Goal: Task Accomplishment & Management: Manage account settings

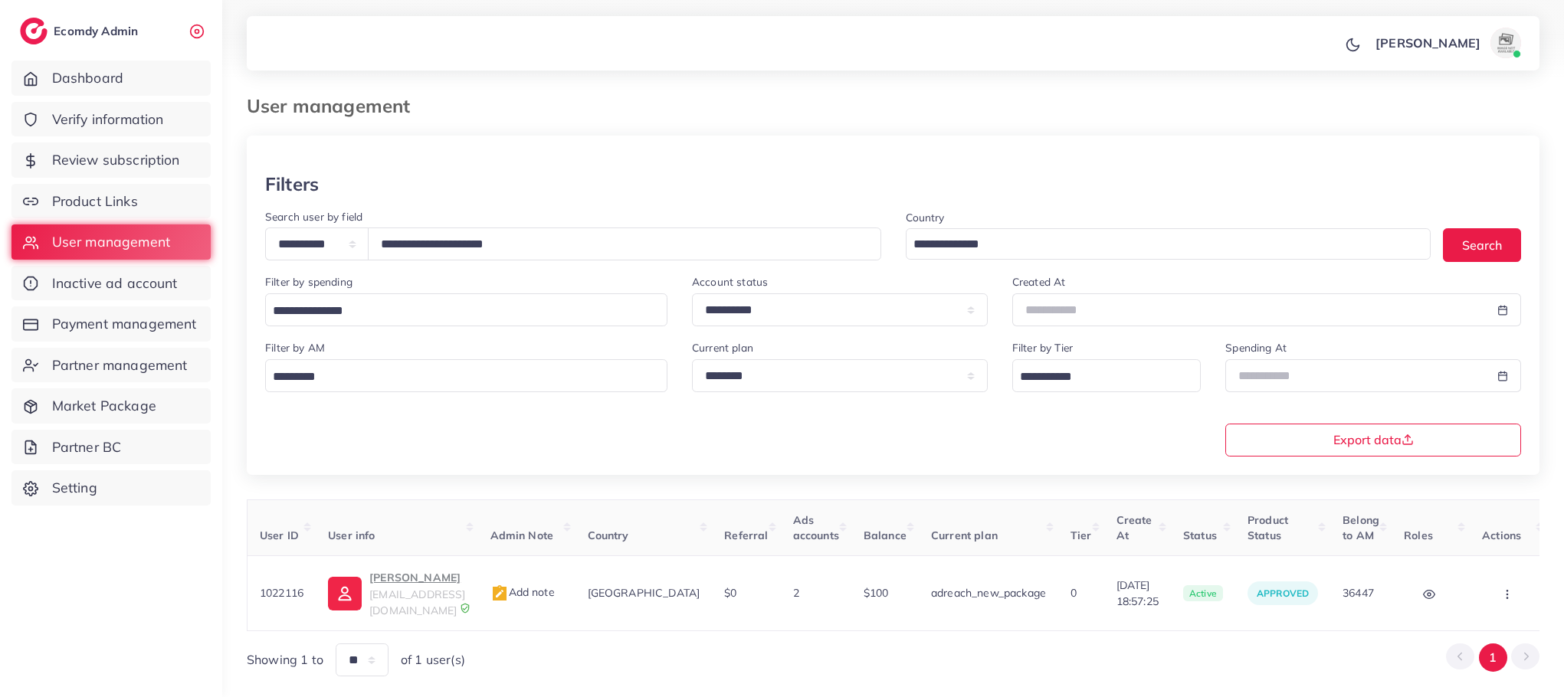
select select "*****"
click at [467, 251] on input "**********" at bounding box center [624, 244] width 513 height 33
paste input "*"
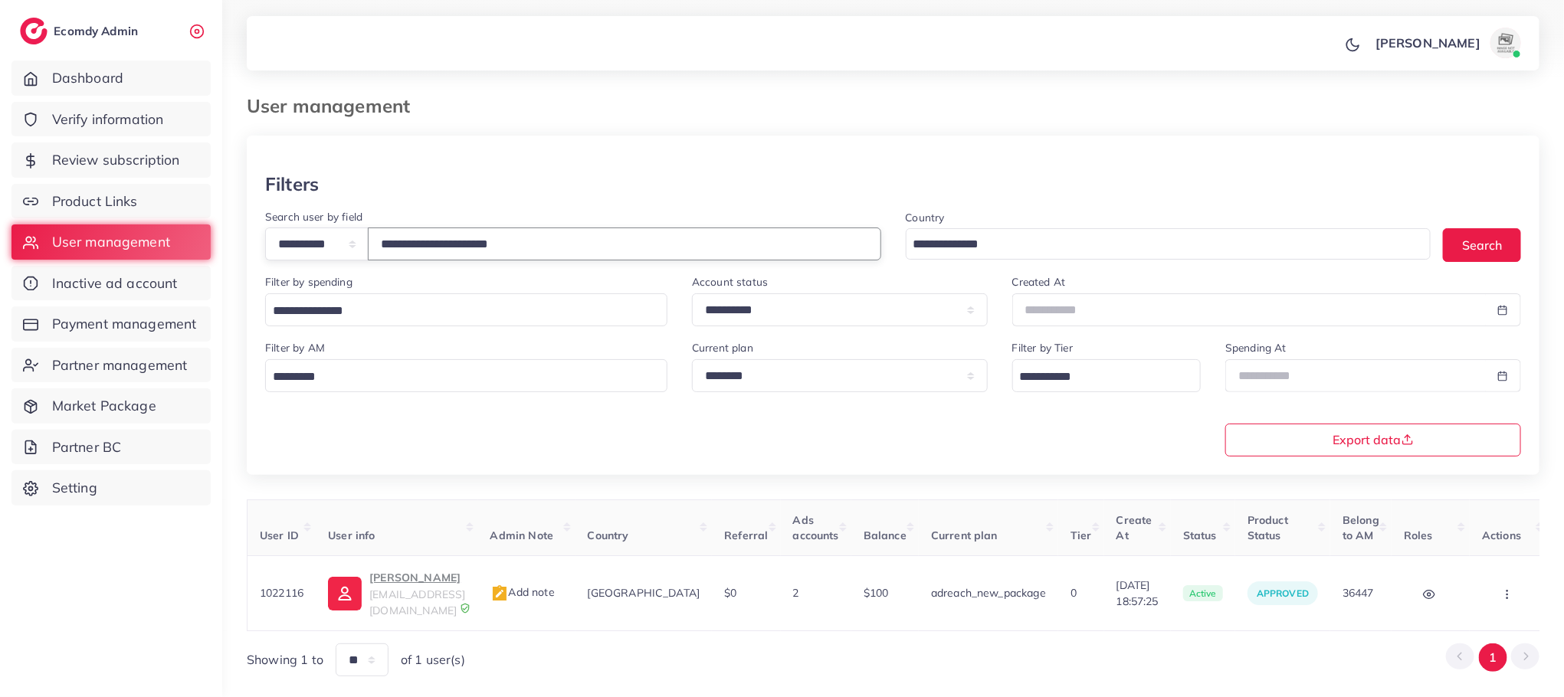
type input "**********"
